Goal: Check status

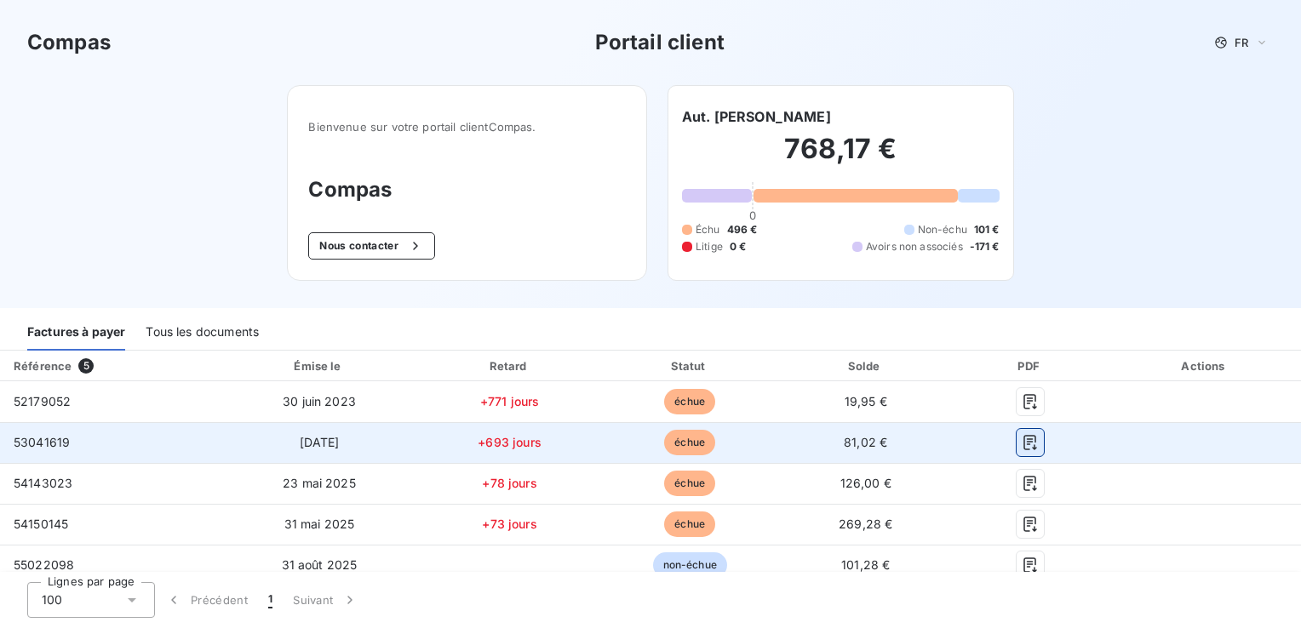
click at [1022, 439] on icon "button" at bounding box center [1030, 442] width 17 height 17
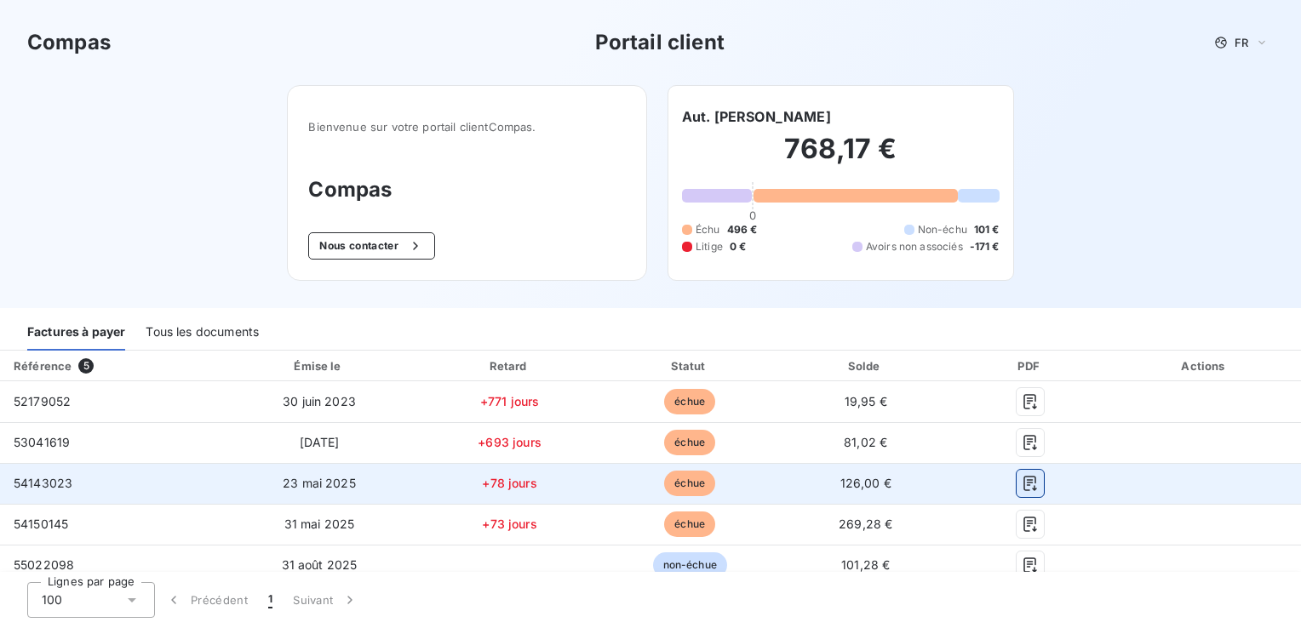
click at [1022, 481] on icon "button" at bounding box center [1030, 483] width 17 height 17
click at [1022, 482] on icon "button" at bounding box center [1030, 483] width 17 height 17
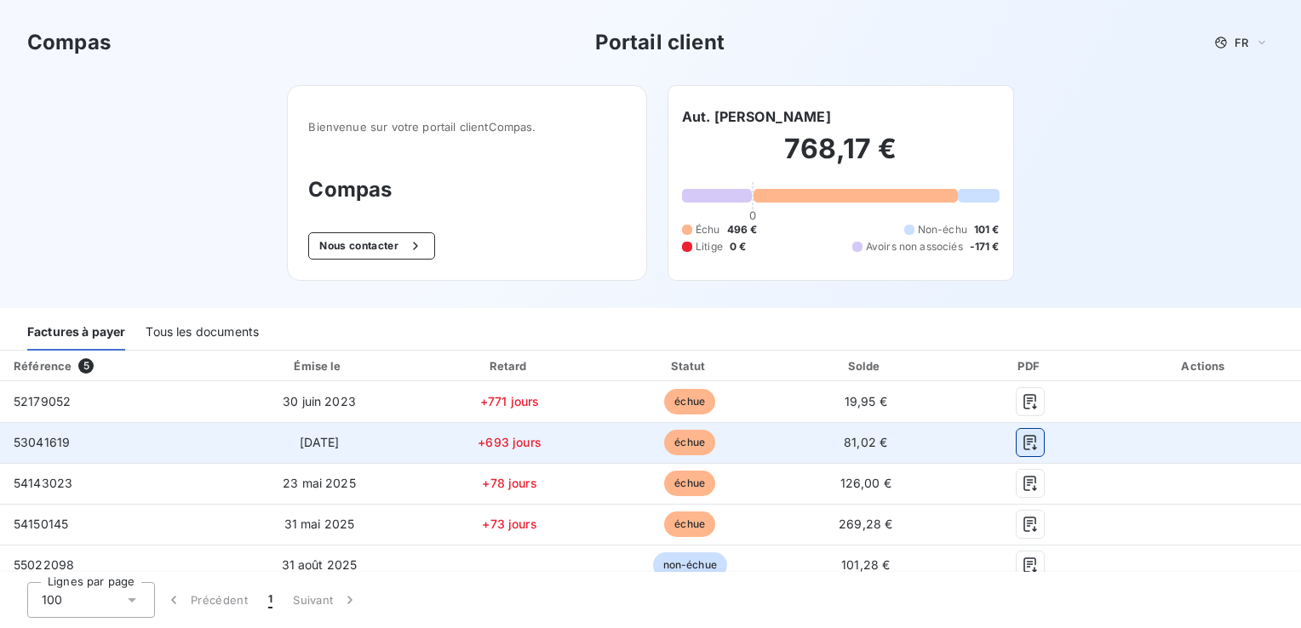
click at [1026, 445] on icon "button" at bounding box center [1030, 442] width 17 height 17
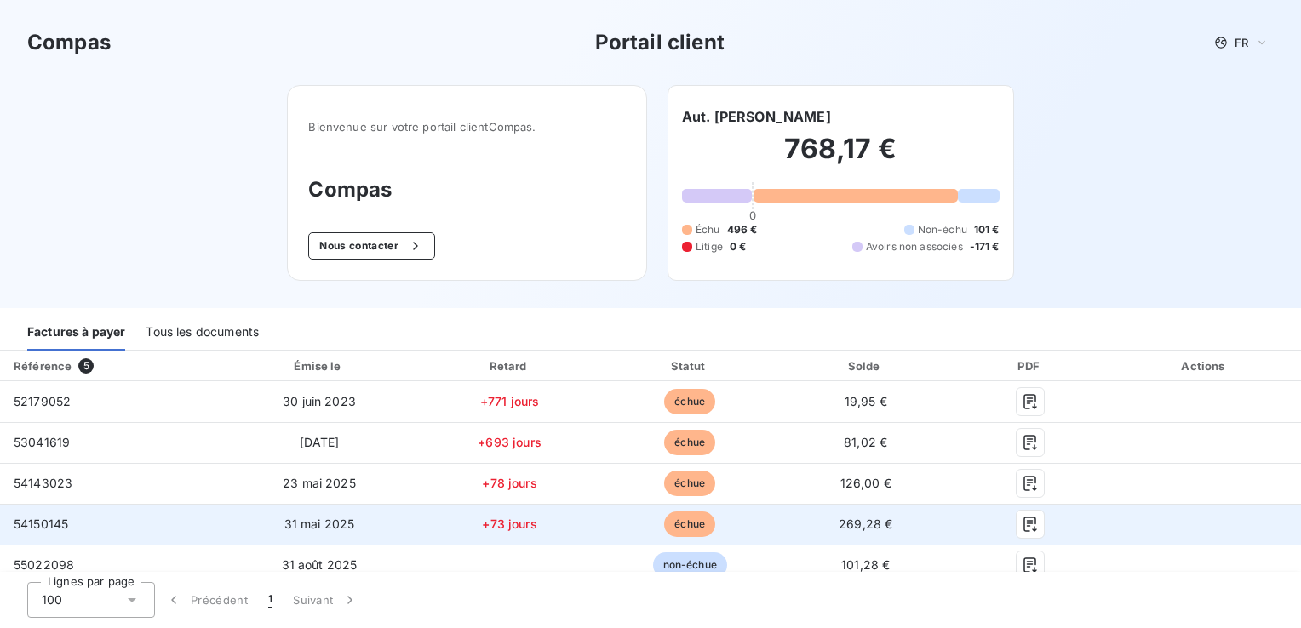
click at [680, 526] on span "échue" at bounding box center [689, 525] width 51 height 26
click at [680, 525] on span "échue" at bounding box center [689, 525] width 51 height 26
click at [1022, 525] on icon "button" at bounding box center [1030, 524] width 17 height 17
click at [1022, 524] on icon "button" at bounding box center [1030, 524] width 17 height 17
